Goal: Transaction & Acquisition: Purchase product/service

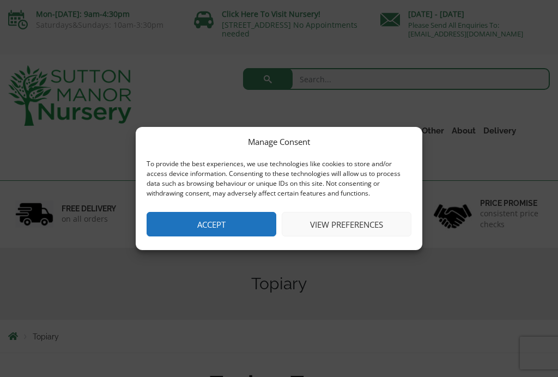
click at [225, 225] on button "Accept" at bounding box center [212, 224] width 130 height 25
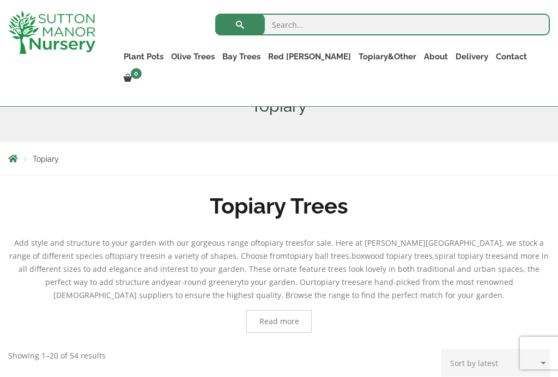
scroll to position [129, 0]
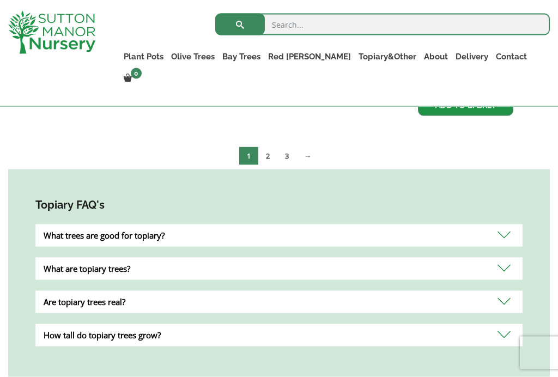
scroll to position [649, 0]
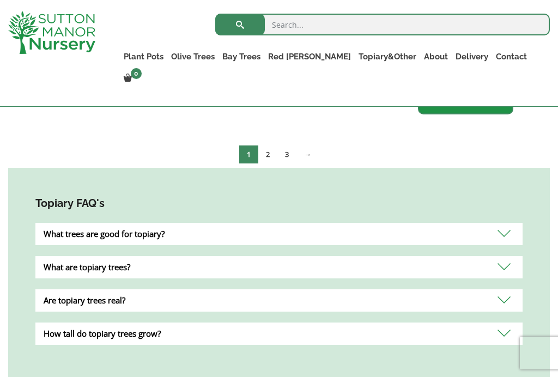
click at [267, 151] on link "2" at bounding box center [267, 154] width 19 height 18
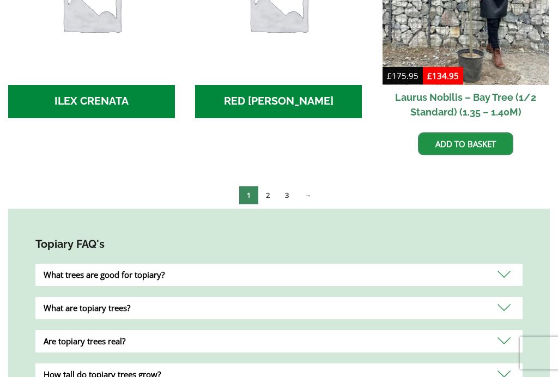
scroll to position [667, 0]
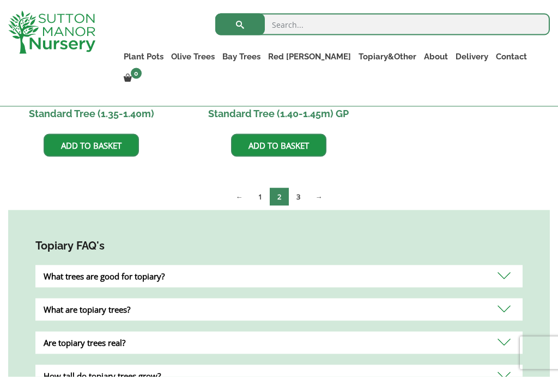
scroll to position [452, 0]
click at [302, 193] on link "3" at bounding box center [298, 196] width 19 height 18
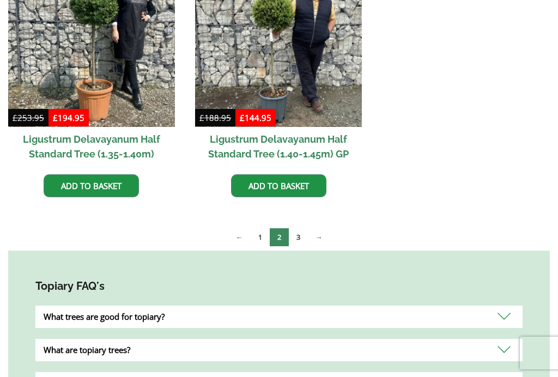
scroll to position [471, 0]
